Goal: Information Seeking & Learning: Check status

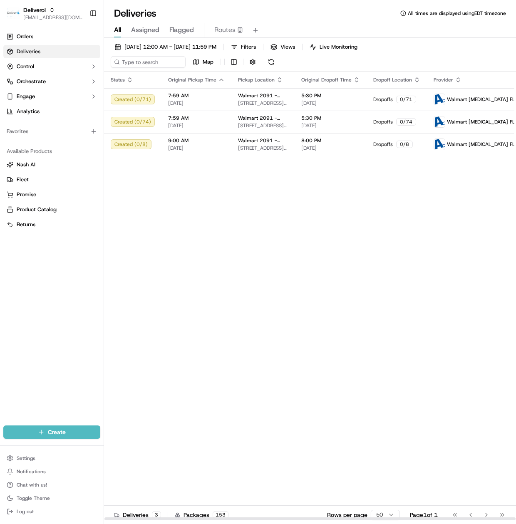
drag, startPoint x: 175, startPoint y: 191, endPoint x: 188, endPoint y: 188, distance: 13.7
click at [177, 191] on div "Status Original Pickup Time Pickup Location Original Dropoff Time Dropoff Locat…" at bounding box center [335, 296] width 463 height 449
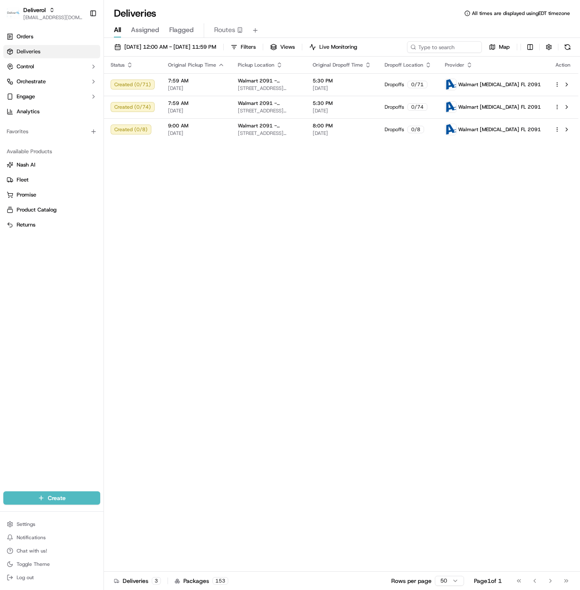
click at [310, 268] on div "Status Original Pickup Time Pickup Location Original Dropoff Time Dropoff Locat…" at bounding box center [341, 314] width 475 height 515
click at [474, 204] on div "Status Original Pickup Time Pickup Location Original Dropoff Time Dropoff Locat…" at bounding box center [341, 314] width 475 height 515
click at [472, 205] on div "Status Original Pickup Time Pickup Location Original Dropoff Time Dropoff Locat…" at bounding box center [341, 314] width 475 height 515
drag, startPoint x: 383, startPoint y: 245, endPoint x: 382, endPoint y: 250, distance: 4.7
click at [382, 250] on div "Status Original Pickup Time Pickup Location Original Dropoff Time Dropoff Locat…" at bounding box center [341, 314] width 475 height 515
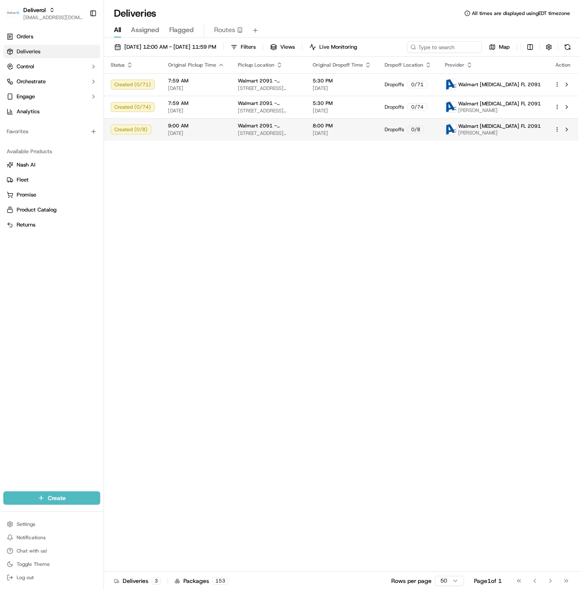
click at [555, 129] on html "Deliverol ali.jan@deliverol.com Toggle Sidebar Orders Deliveries Control Orches…" at bounding box center [290, 295] width 580 height 590
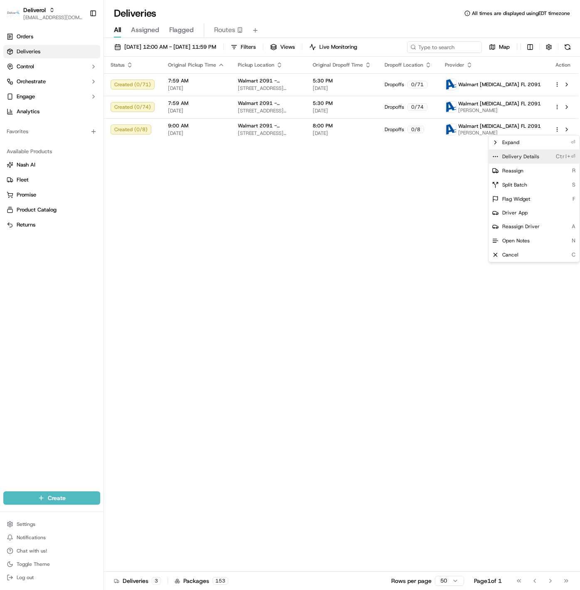
click at [529, 150] on div "Delivery Details Ctrl+⏎" at bounding box center [534, 156] width 91 height 14
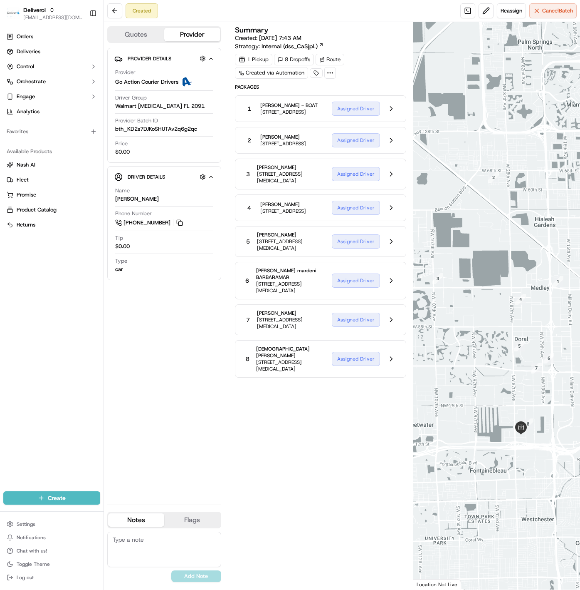
click at [488, 124] on div at bounding box center [497, 305] width 167 height 567
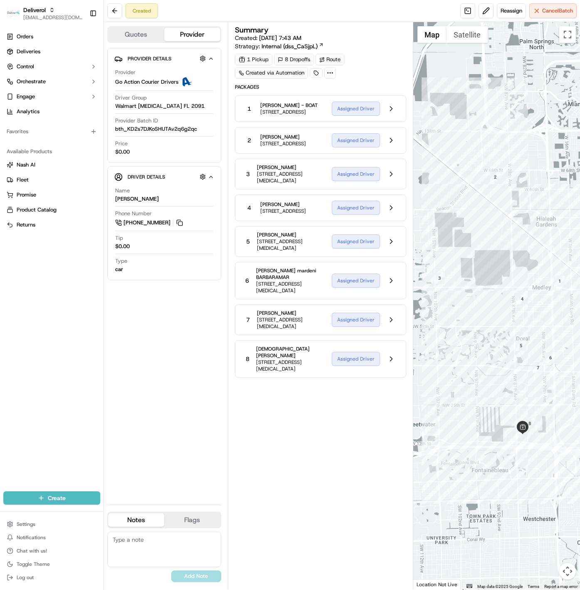
drag, startPoint x: 491, startPoint y: 124, endPoint x: 444, endPoint y: 128, distance: 46.7
click at [444, 128] on div at bounding box center [497, 305] width 167 height 567
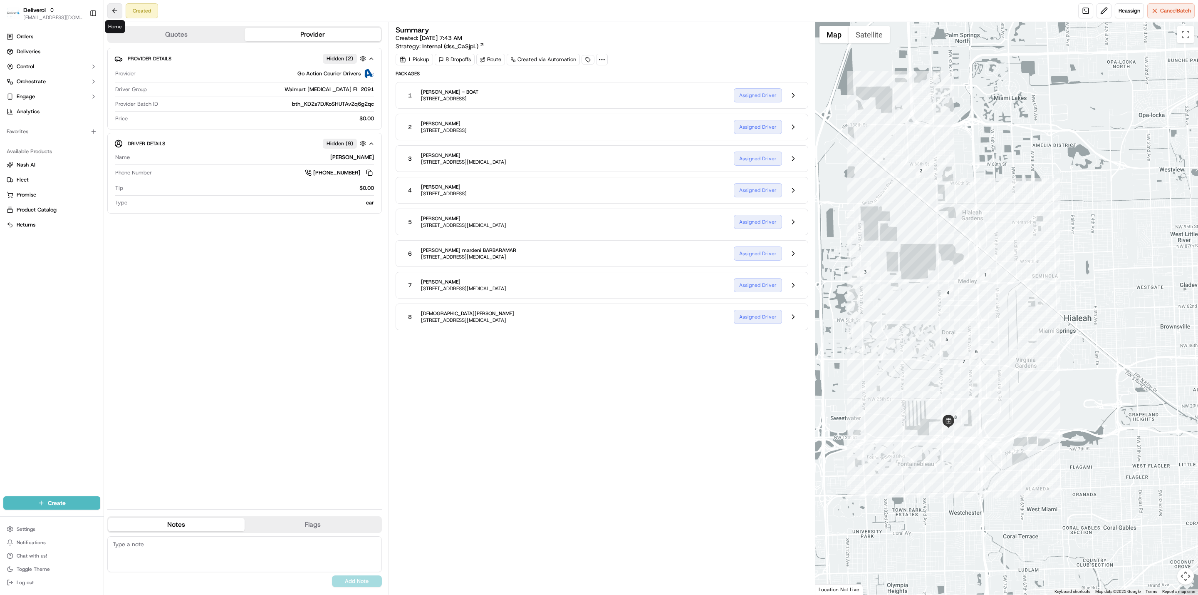
click at [119, 5] on button at bounding box center [114, 10] width 15 height 15
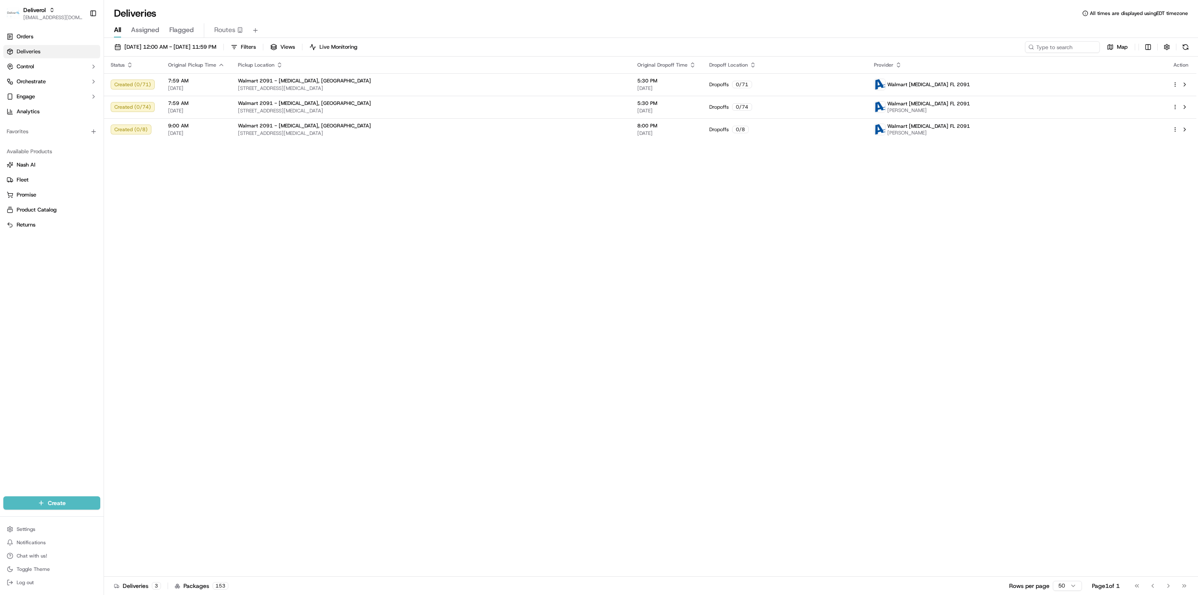
click at [335, 192] on div "Status Original Pickup Time Pickup Location Original Dropoff Time Dropoff Locat…" at bounding box center [650, 317] width 1093 height 520
click at [580, 300] on div "Status Original Pickup Time Pickup Location Original Dropoff Time Dropoff Locat…" at bounding box center [650, 317] width 1093 height 520
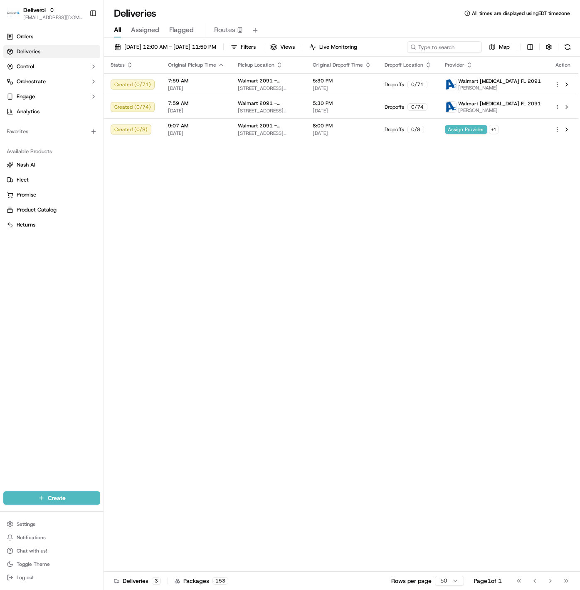
click at [397, 310] on div "Status Original Pickup Time Pickup Location Original Dropoff Time Dropoff Locat…" at bounding box center [341, 314] width 475 height 515
drag, startPoint x: 356, startPoint y: 273, endPoint x: 372, endPoint y: 243, distance: 34.1
click at [356, 273] on div "Status Original Pickup Time Pickup Location Original Dropoff Time Dropoff Locat…" at bounding box center [341, 314] width 475 height 515
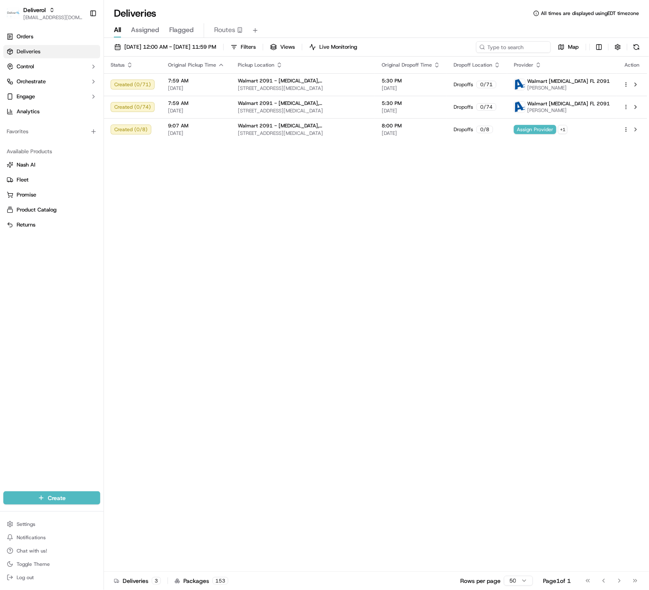
drag, startPoint x: 501, startPoint y: 270, endPoint x: 460, endPoint y: 248, distance: 46.4
click at [501, 270] on div "Status Original Pickup Time Pickup Location Original Dropoff Time Dropoff Locat…" at bounding box center [376, 314] width 544 height 515
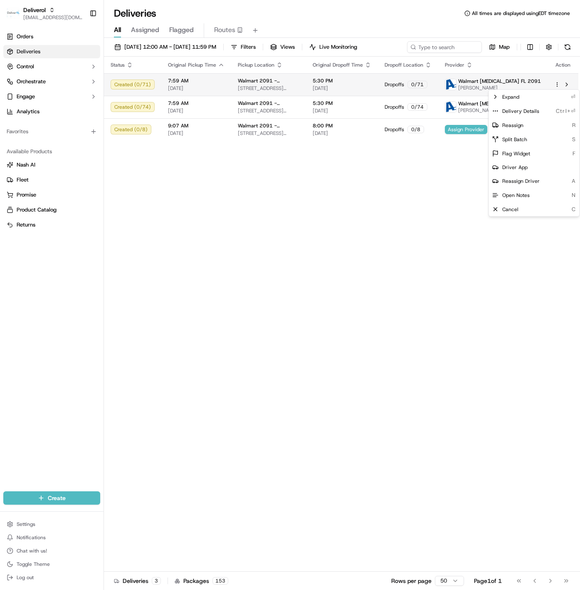
click at [559, 85] on html "Deliverol ali.jan@deliverol.com Toggle Sidebar Orders Deliveries Control Orches…" at bounding box center [290, 295] width 580 height 590
click at [545, 108] on div "Delivery Details Ctrl+⏎" at bounding box center [534, 111] width 91 height 14
click at [364, 260] on html "Deliverol ali.jan@deliverol.com Toggle Sidebar Orders Deliveries Control Orches…" at bounding box center [290, 295] width 580 height 590
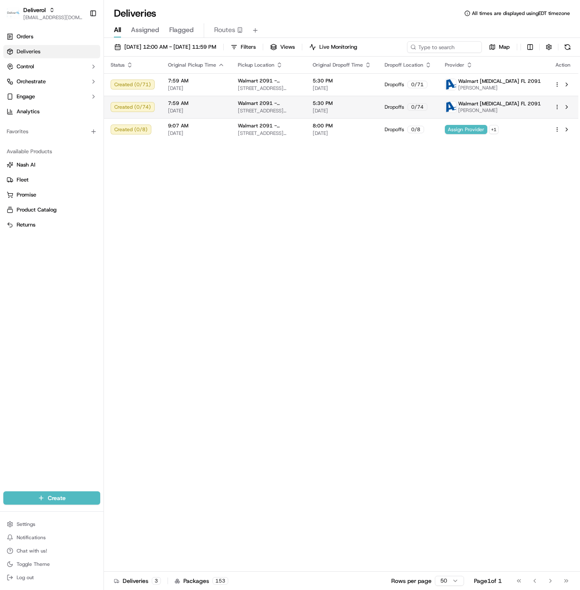
click at [556, 107] on html "Deliverol ali.jan@deliverol.com Toggle Sidebar Orders Deliveries Control Orches…" at bounding box center [290, 295] width 580 height 590
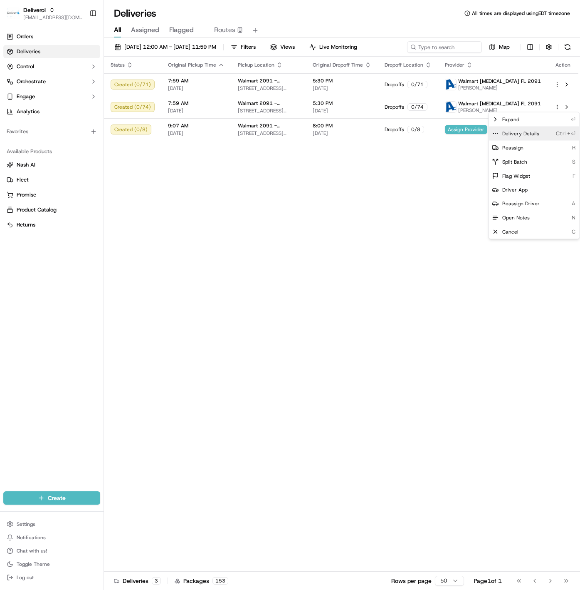
click at [530, 133] on span "Delivery Details" at bounding box center [521, 133] width 37 height 7
